Goal: Task Accomplishment & Management: Use online tool/utility

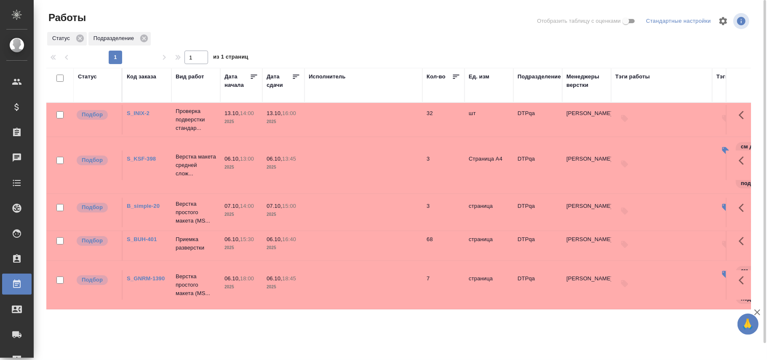
click at [138, 242] on link "S_BUH-401" at bounding box center [142, 239] width 30 height 6
click at [88, 79] on div "Статус" at bounding box center [87, 76] width 19 height 8
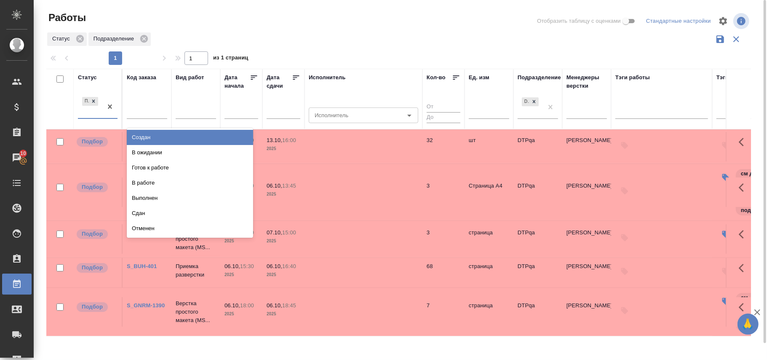
click at [100, 118] on div "Подбор" at bounding box center [90, 106] width 24 height 23
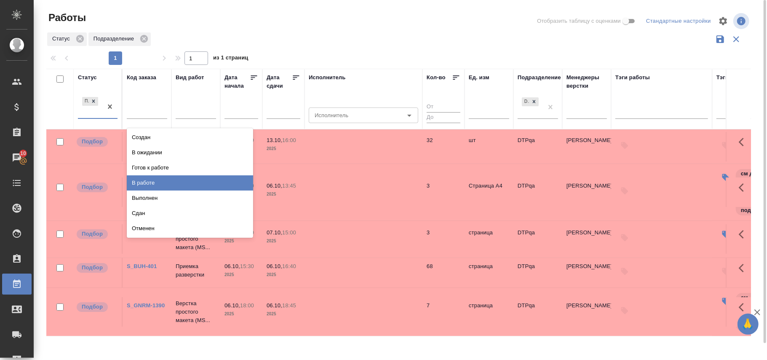
click at [166, 182] on div "В работе" at bounding box center [190, 182] width 126 height 15
click at [166, 182] on td "S_KSF-398" at bounding box center [147, 192] width 49 height 30
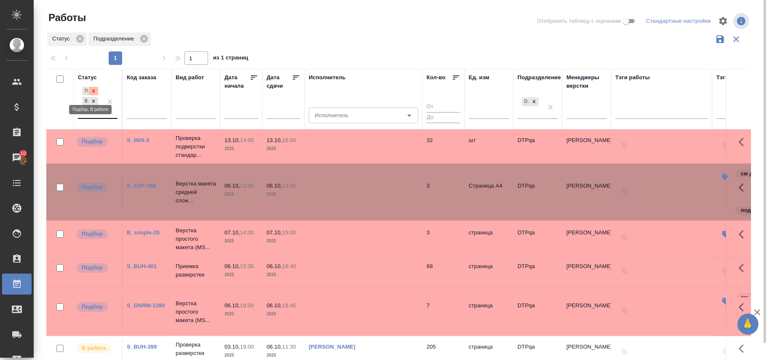
click at [97, 93] on icon at bounding box center [94, 91] width 6 height 6
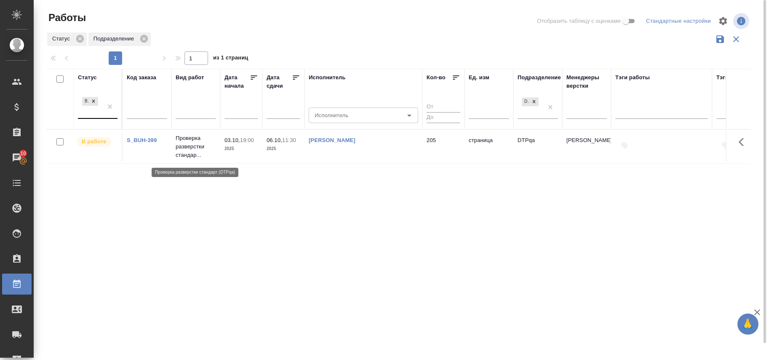
click at [201, 150] on p "Проверка разверстки стандар..." at bounding box center [196, 146] width 40 height 25
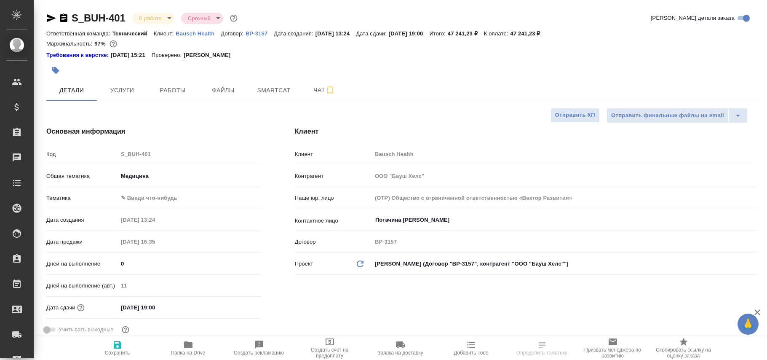
select select "RU"
click at [166, 93] on span "Работы" at bounding box center [173, 90] width 40 height 11
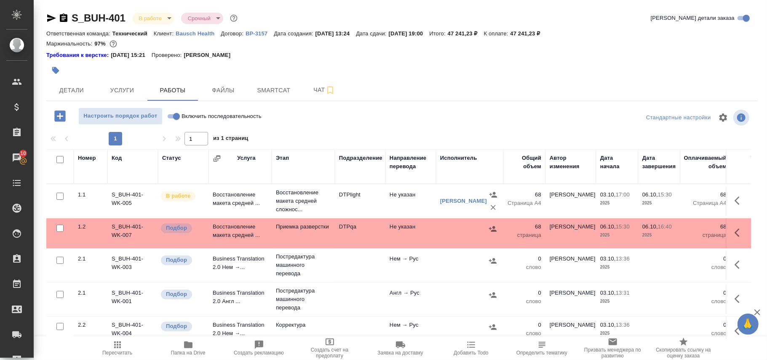
click at [223, 197] on td "Восстановление макета средней ..." at bounding box center [240, 201] width 63 height 30
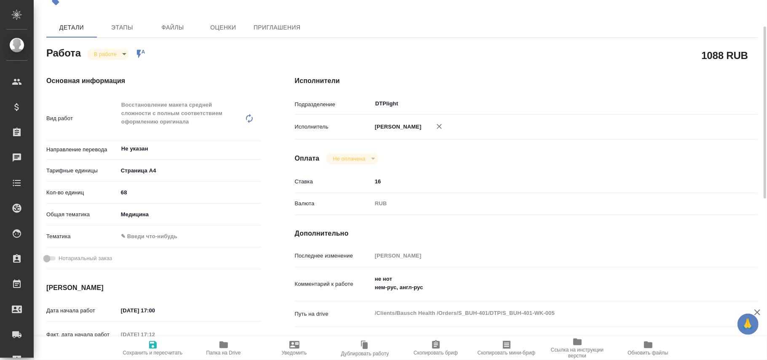
scroll to position [112, 0]
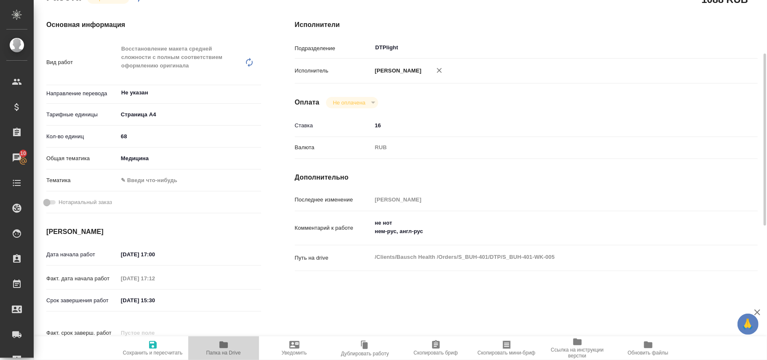
click at [227, 347] on icon "button" at bounding box center [224, 344] width 8 height 7
click at [228, 353] on span "Папка на Drive" at bounding box center [224, 353] width 35 height 6
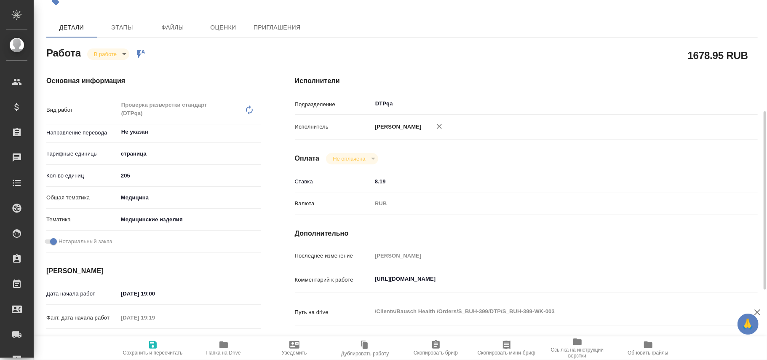
scroll to position [112, 0]
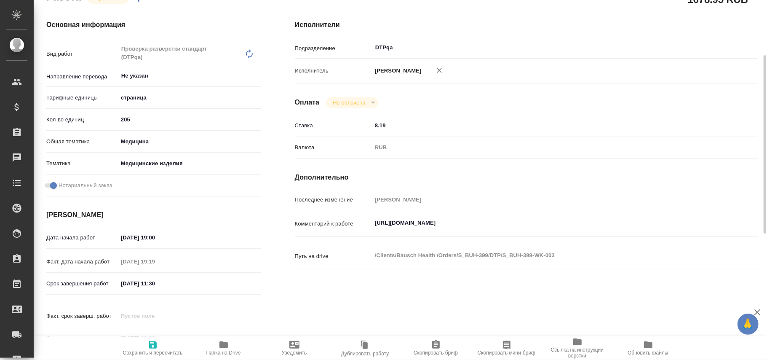
click at [375, 230] on textarea "[URL][DOMAIN_NAME]" at bounding box center [545, 223] width 347 height 14
click at [559, 228] on textarea "https://tera.awatera.com/Work/68dd0751d5c03ed4a020f5f7/" at bounding box center [546, 223] width 346 height 14
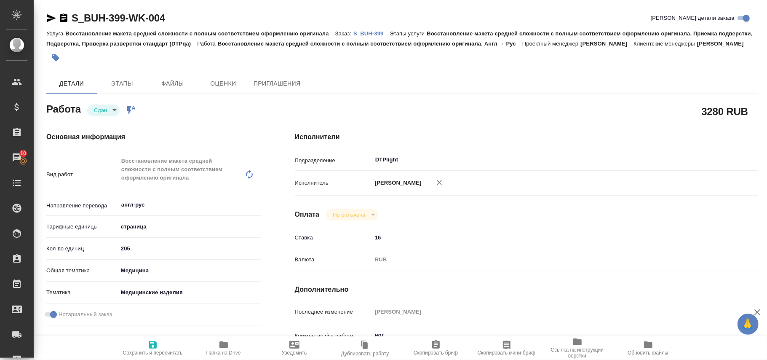
click at [50, 19] on icon "button" at bounding box center [51, 18] width 9 height 8
